Goal: Information Seeking & Learning: Learn about a topic

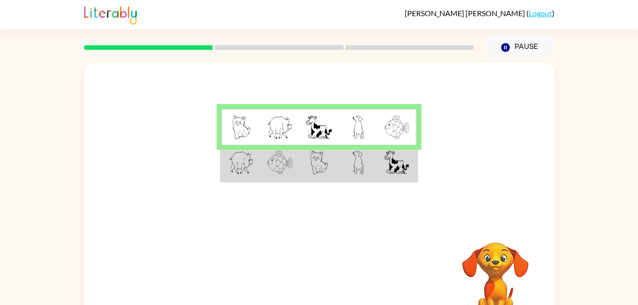
click at [339, 130] on td at bounding box center [358, 127] width 39 height 37
click at [320, 159] on img at bounding box center [319, 163] width 18 height 24
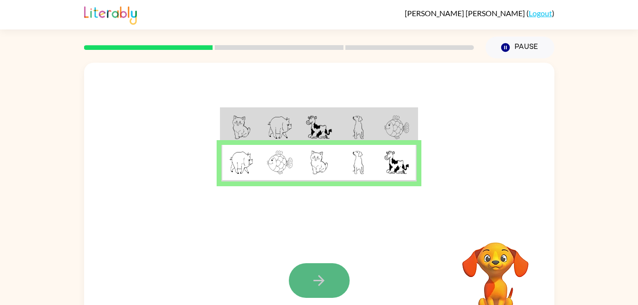
click at [319, 277] on icon "button" at bounding box center [319, 280] width 17 height 17
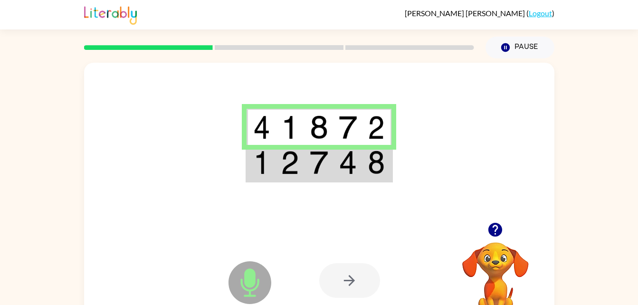
click at [327, 165] on img at bounding box center [319, 163] width 18 height 24
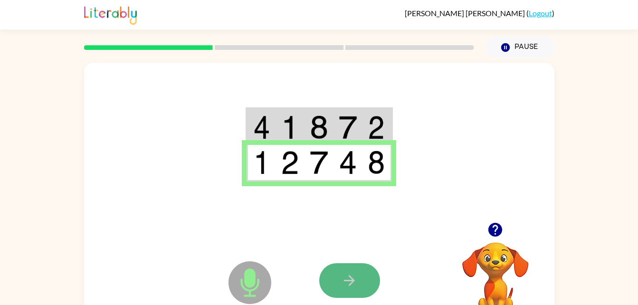
click at [359, 287] on button "button" at bounding box center [349, 280] width 61 height 35
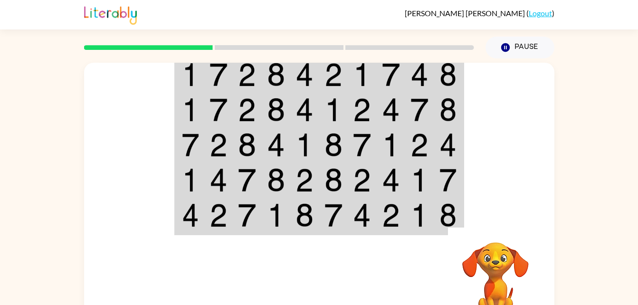
click at [282, 82] on img at bounding box center [276, 75] width 18 height 24
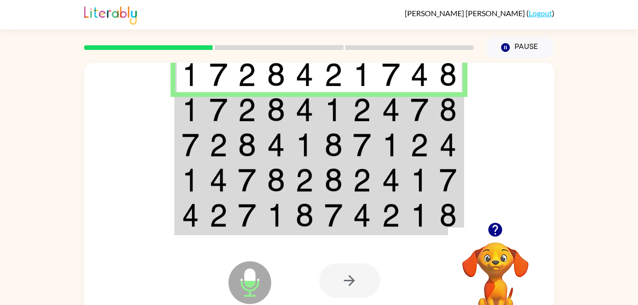
click at [283, 107] on img at bounding box center [276, 110] width 18 height 24
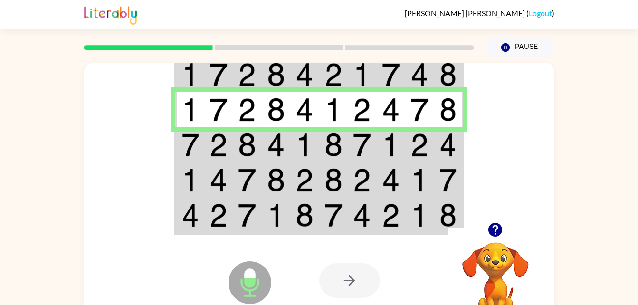
click at [249, 139] on img at bounding box center [247, 145] width 18 height 24
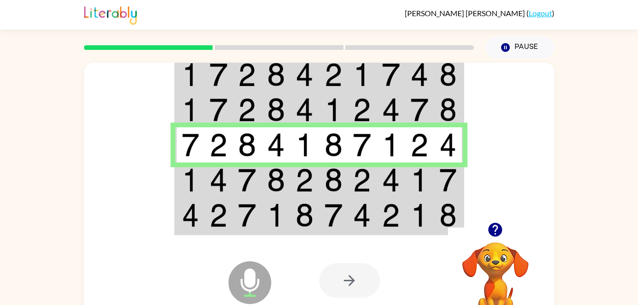
click at [327, 185] on img at bounding box center [334, 180] width 18 height 24
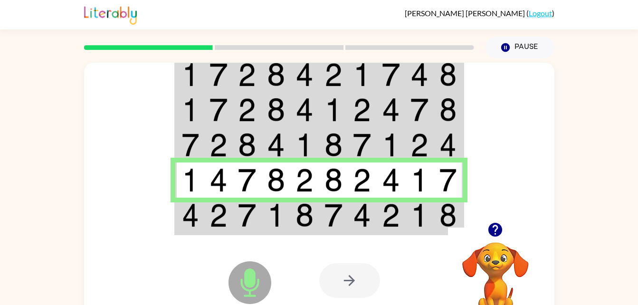
drag, startPoint x: 430, startPoint y: 198, endPoint x: 434, endPoint y: 188, distance: 11.3
drag, startPoint x: 434, startPoint y: 188, endPoint x: 417, endPoint y: 222, distance: 38.7
click at [417, 222] on img at bounding box center [420, 215] width 18 height 24
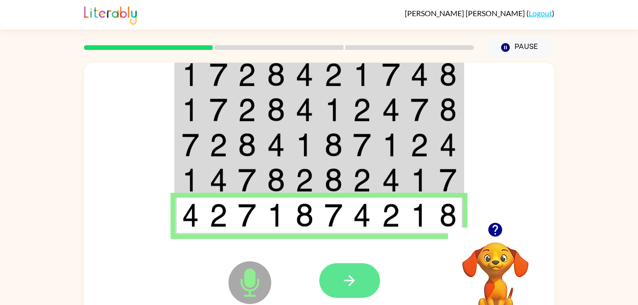
click at [343, 277] on icon "button" at bounding box center [349, 280] width 17 height 17
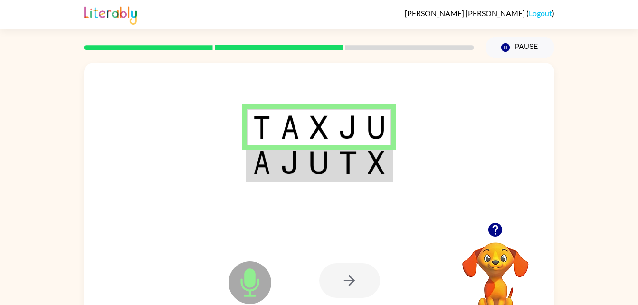
click at [258, 169] on img at bounding box center [261, 163] width 17 height 24
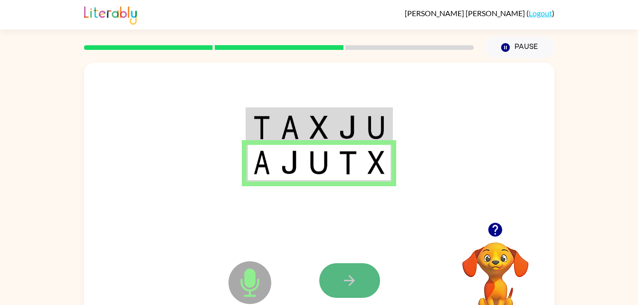
click at [369, 271] on button "button" at bounding box center [349, 280] width 61 height 35
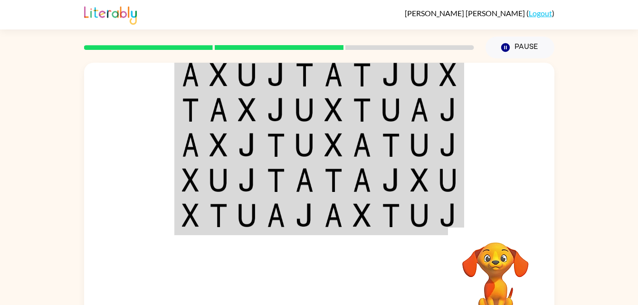
click at [303, 74] on img at bounding box center [305, 75] width 18 height 24
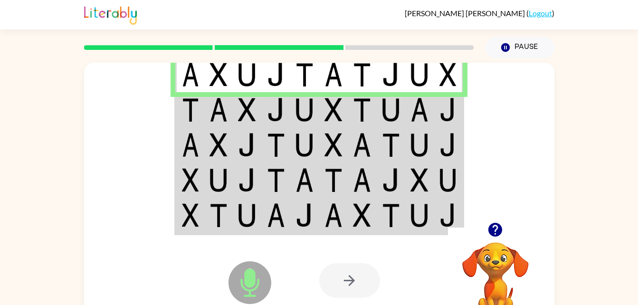
click at [260, 103] on td at bounding box center [247, 109] width 29 height 35
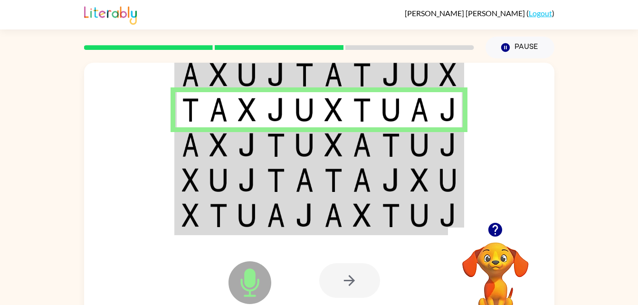
click at [253, 139] on img at bounding box center [247, 145] width 18 height 24
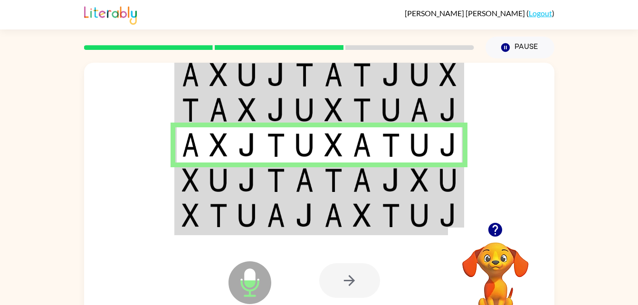
drag, startPoint x: 218, startPoint y: 172, endPoint x: 214, endPoint y: 168, distance: 5.4
click at [217, 170] on img at bounding box center [219, 180] width 18 height 24
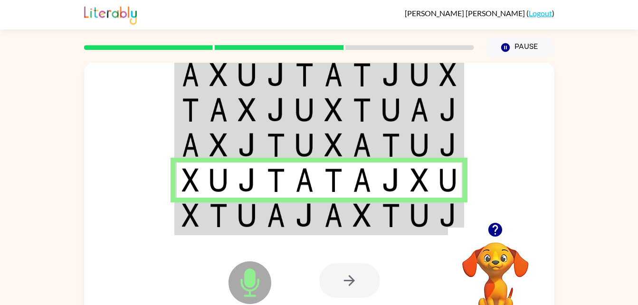
click at [431, 210] on td at bounding box center [419, 216] width 29 height 37
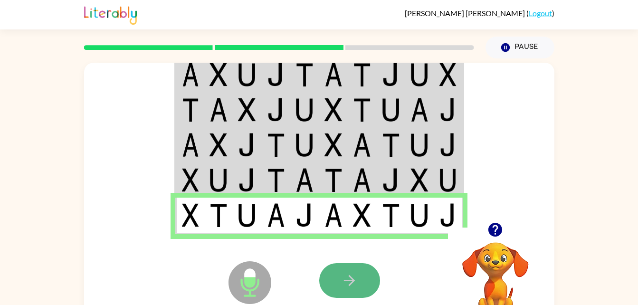
click at [343, 267] on button "button" at bounding box center [349, 280] width 61 height 35
